Goal: Task Accomplishment & Management: Manage account settings

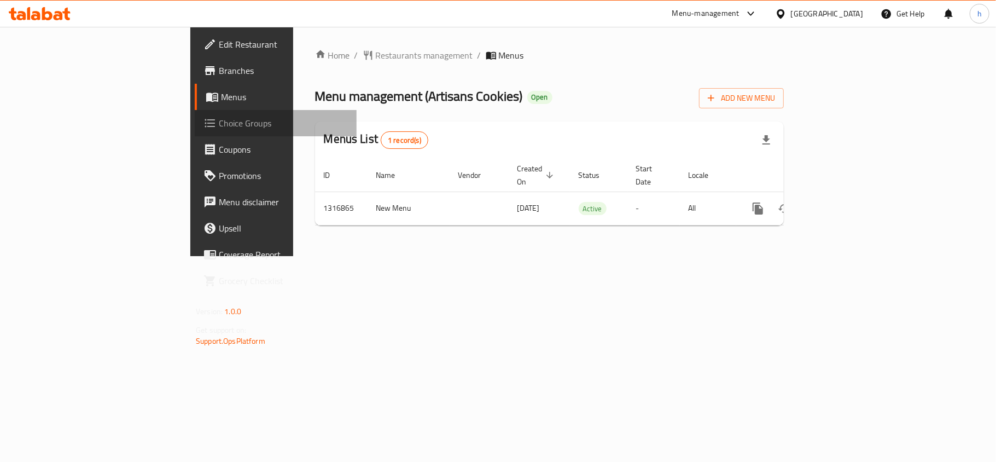
click at [219, 125] on span "Choice Groups" at bounding box center [283, 123] width 129 height 13
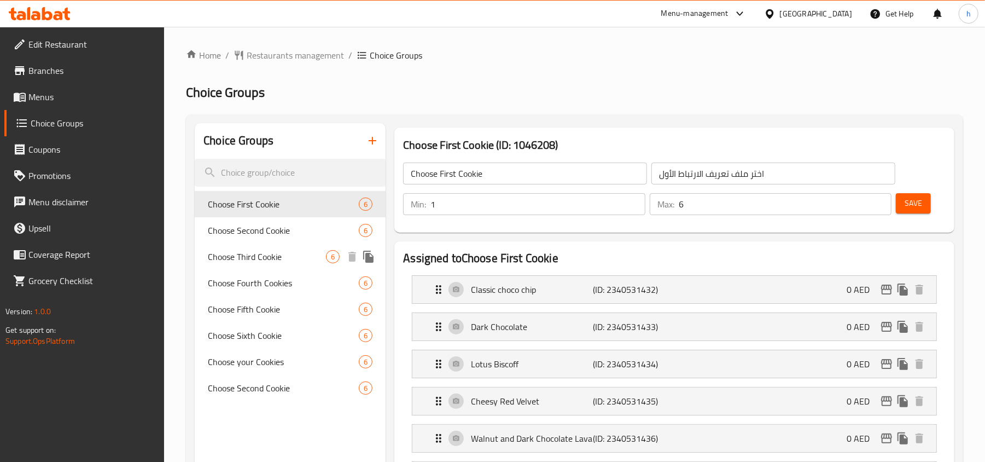
click at [259, 258] on span "Choose Third Cookie" at bounding box center [267, 256] width 118 height 13
type input "Choose Third Cookie"
type input "اختر ملف تعريف الارتباط الثالث"
type input "1"
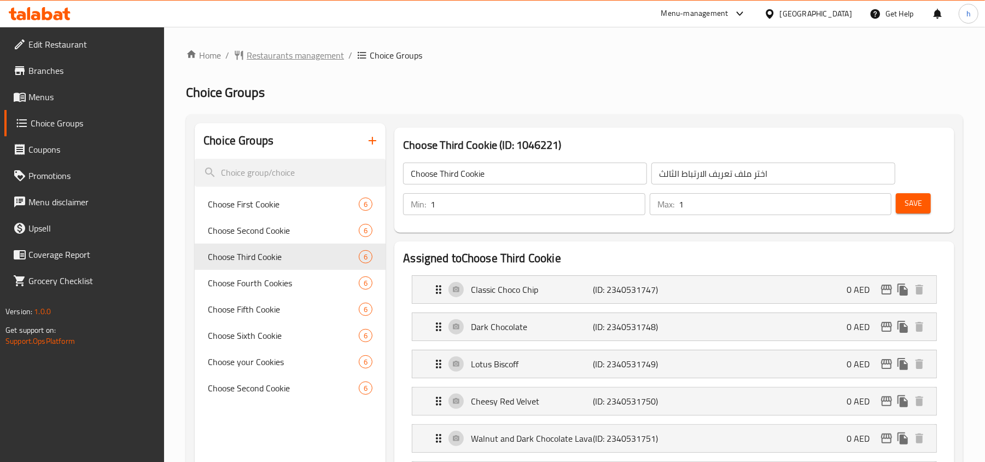
click at [316, 58] on span "Restaurants management" at bounding box center [295, 55] width 97 height 13
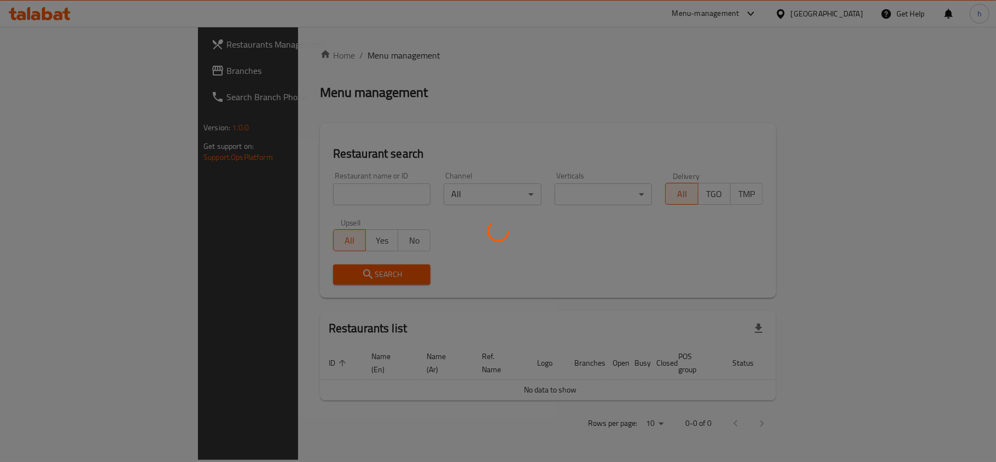
click at [55, 73] on div at bounding box center [498, 231] width 996 height 462
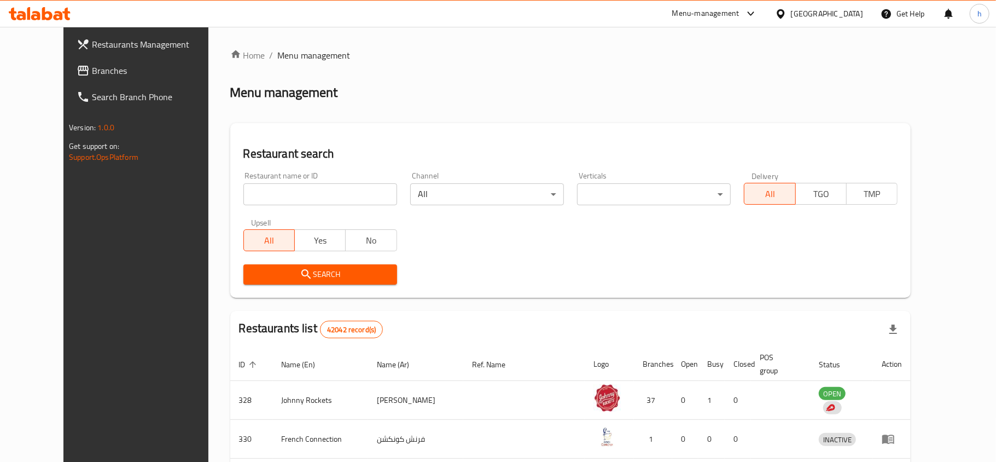
click at [101, 60] on div at bounding box center [498, 231] width 996 height 462
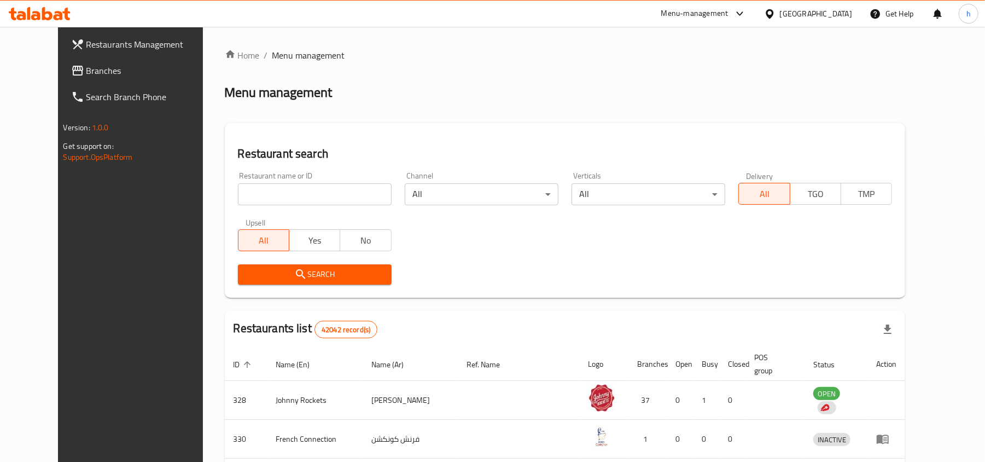
click at [86, 66] on span "Branches" at bounding box center [149, 70] width 127 height 13
